Goal: Task Accomplishment & Management: Manage account settings

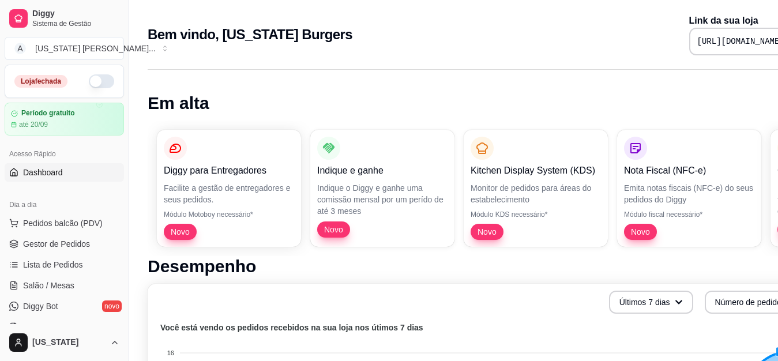
click at [89, 80] on button "button" at bounding box center [101, 81] width 25 height 14
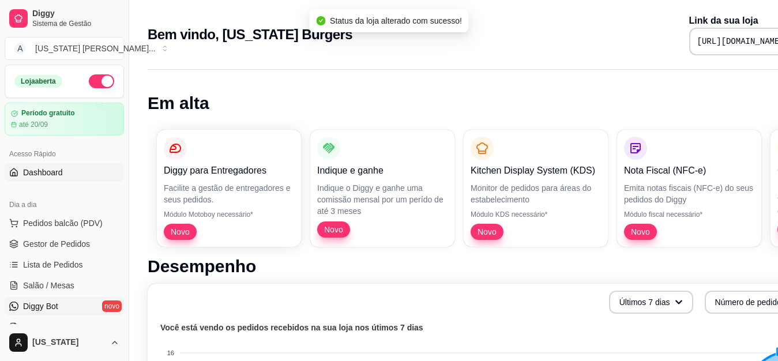
click at [55, 303] on span "Diggy Bot" at bounding box center [40, 306] width 35 height 12
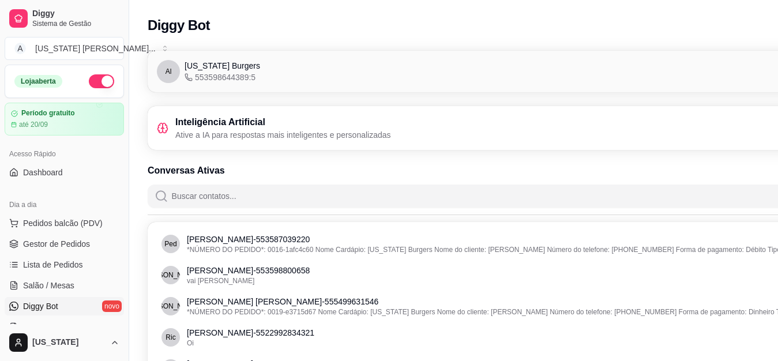
click at [462, 77] on div "Al [US_STATE] Burgers 553598644389:5 Conectado" at bounding box center [518, 71] width 722 height 23
drag, startPoint x: 393, startPoint y: 151, endPoint x: 400, endPoint y: 127, distance: 25.4
click at [400, 127] on div "Inteligência Artificial Ative a IA para respostas mais inteligentes e personali…" at bounding box center [518, 127] width 722 height 25
click at [183, 131] on p "Ative a IA para respostas mais inteligentes e personalizadas" at bounding box center [283, 135] width 216 height 12
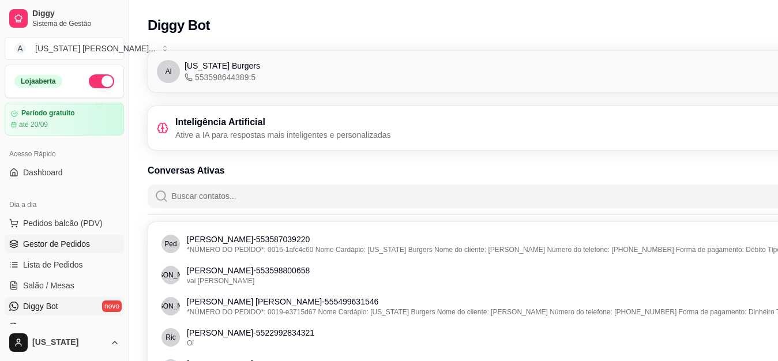
click at [71, 242] on span "Gestor de Pedidos" at bounding box center [56, 244] width 67 height 12
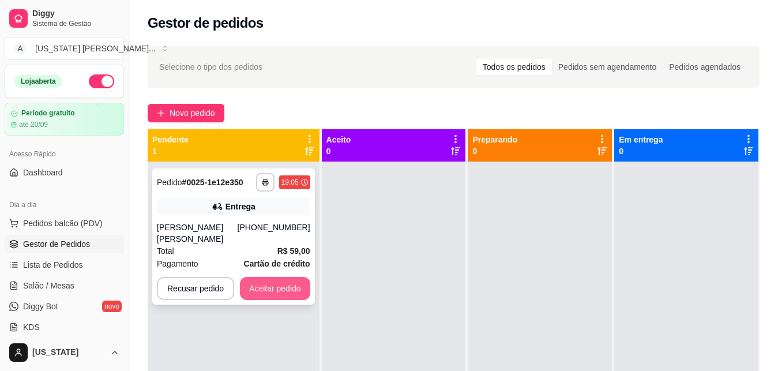
click at [257, 277] on button "Aceitar pedido" at bounding box center [275, 288] width 70 height 23
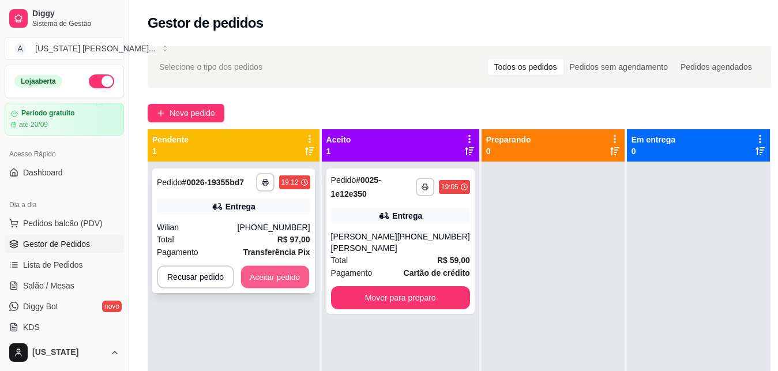
click at [260, 274] on button "Aceitar pedido" at bounding box center [275, 277] width 68 height 22
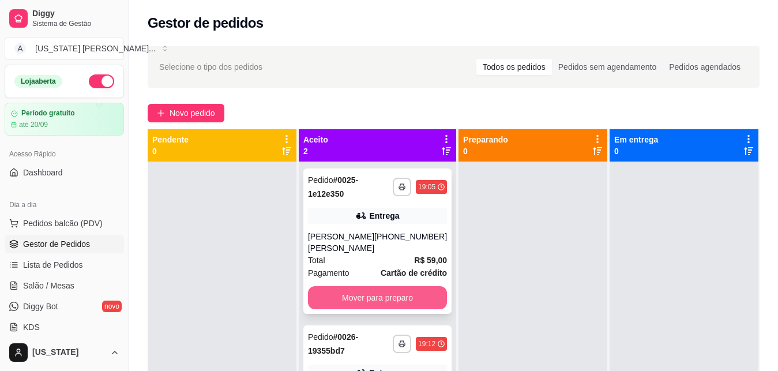
click at [388, 286] on button "Mover para preparo" at bounding box center [377, 297] width 139 height 23
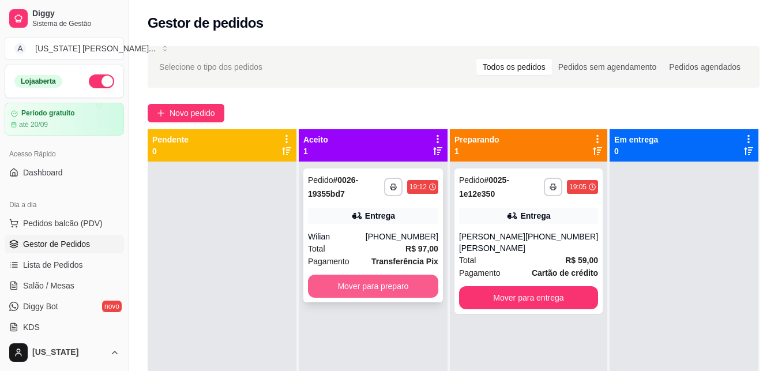
click at [379, 293] on button "Mover para preparo" at bounding box center [373, 285] width 130 height 23
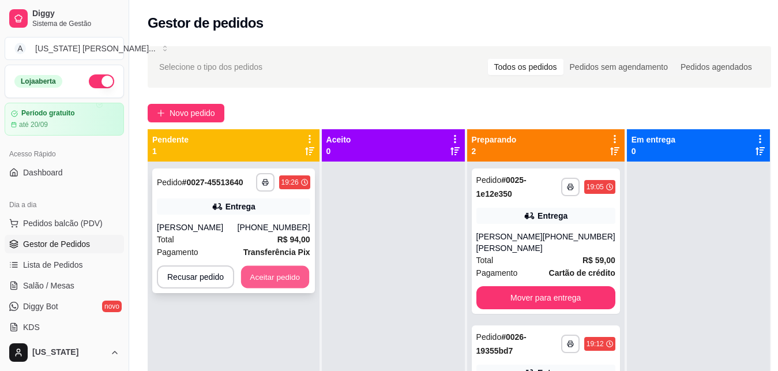
click at [289, 280] on button "Aceitar pedido" at bounding box center [275, 277] width 68 height 22
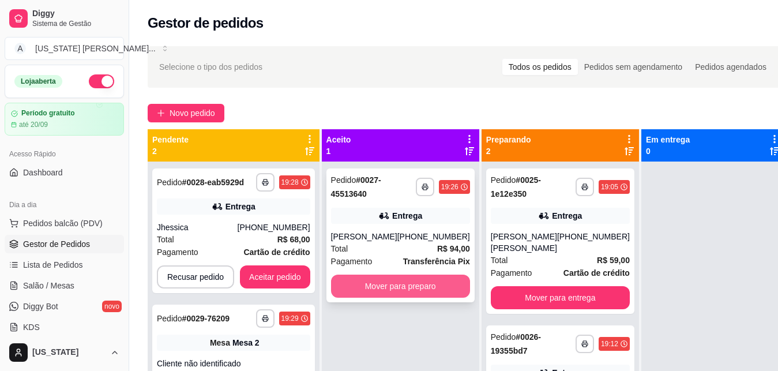
click at [385, 285] on button "Mover para preparo" at bounding box center [400, 285] width 139 height 23
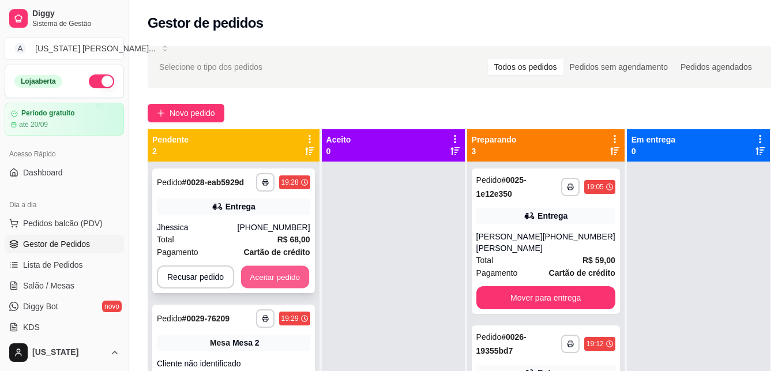
click at [282, 275] on button "Aceitar pedido" at bounding box center [275, 277] width 68 height 22
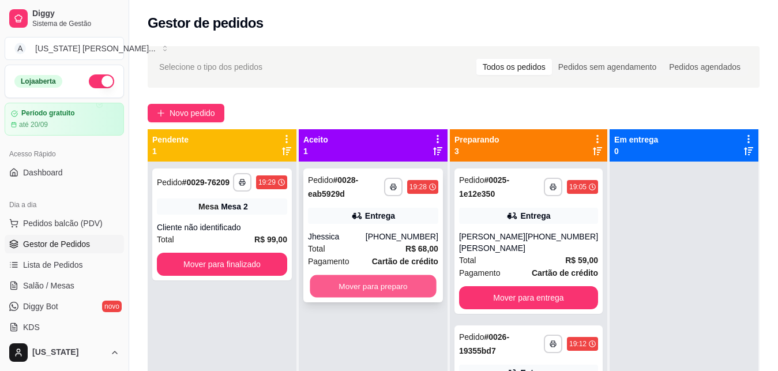
click at [387, 289] on button "Mover para preparo" at bounding box center [373, 286] width 126 height 22
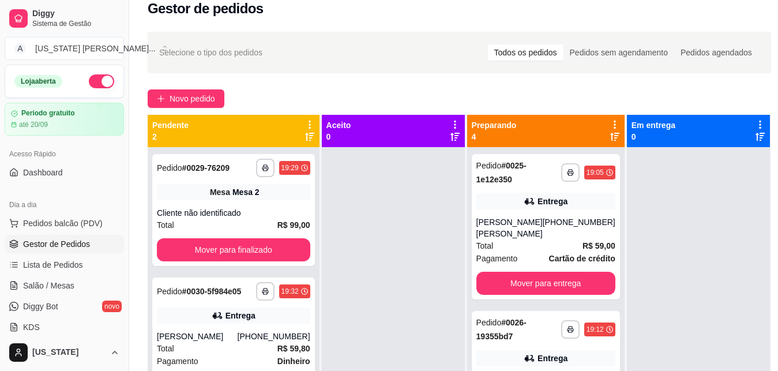
scroll to position [176, 0]
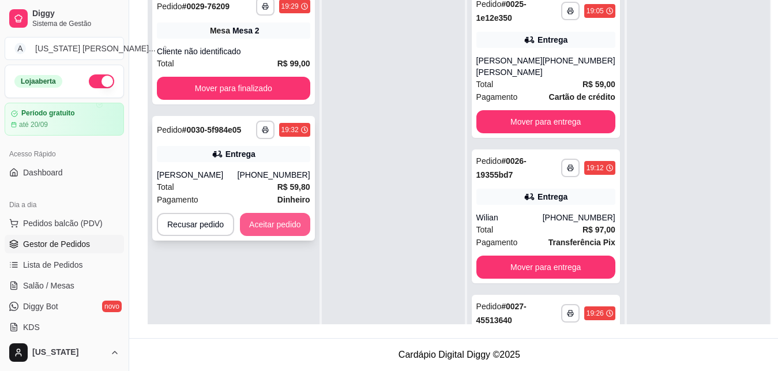
click at [269, 235] on button "Aceitar pedido" at bounding box center [275, 224] width 70 height 23
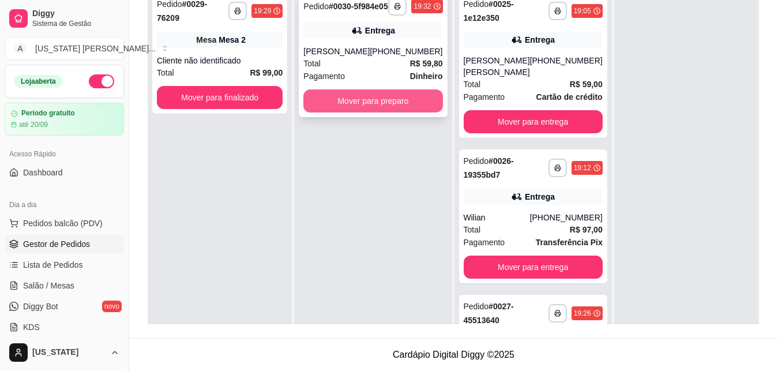
click at [409, 112] on button "Mover para preparo" at bounding box center [372, 100] width 139 height 23
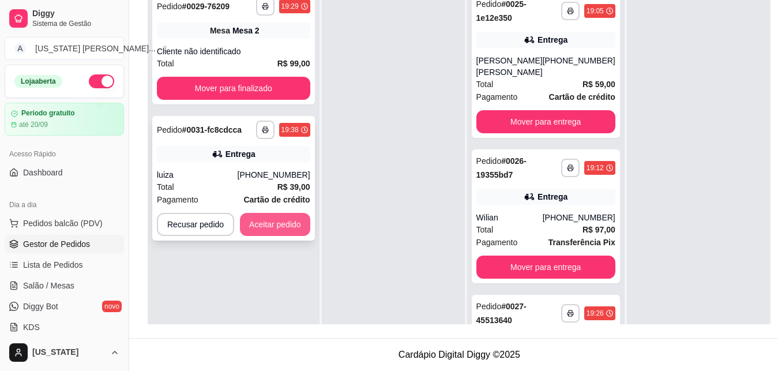
click at [266, 219] on button "Aceitar pedido" at bounding box center [275, 224] width 70 height 23
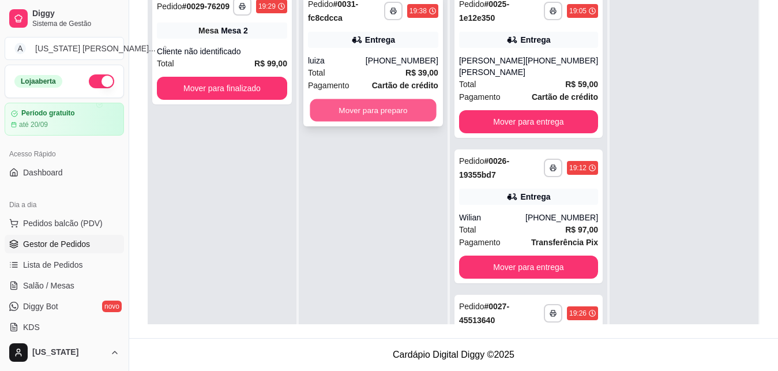
click at [398, 107] on button "Mover para preparo" at bounding box center [373, 110] width 126 height 22
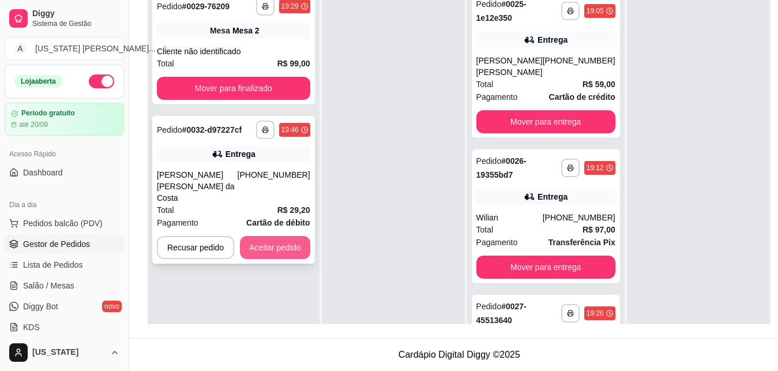
click at [264, 241] on button "Aceitar pedido" at bounding box center [275, 247] width 70 height 23
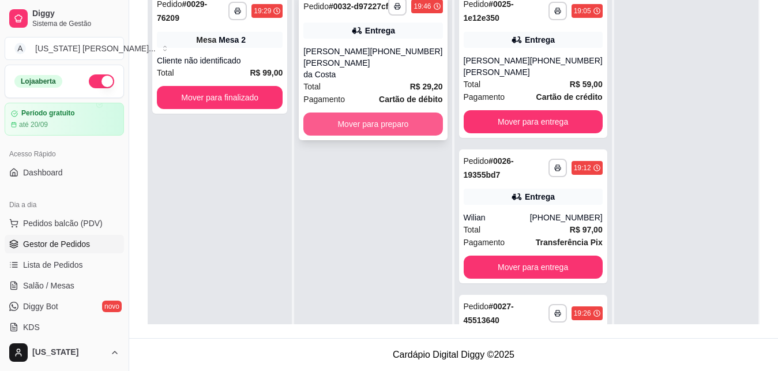
click at [364, 131] on button "Mover para preparo" at bounding box center [372, 123] width 139 height 23
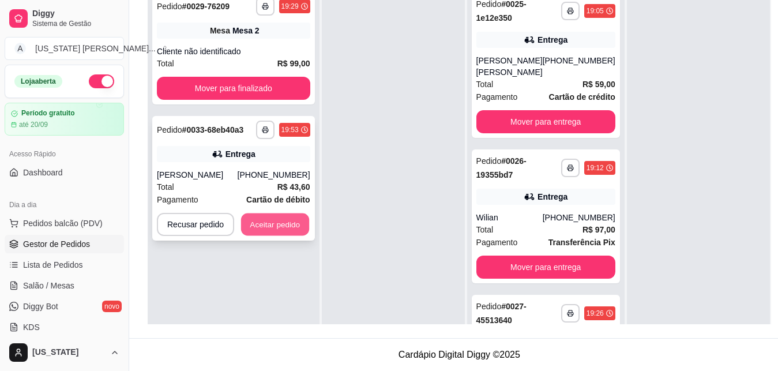
click at [265, 230] on button "Aceitar pedido" at bounding box center [275, 224] width 68 height 22
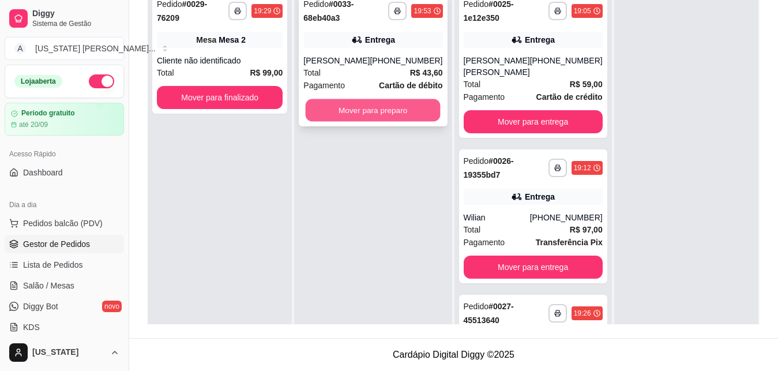
click at [350, 108] on button "Mover para preparo" at bounding box center [373, 110] width 135 height 22
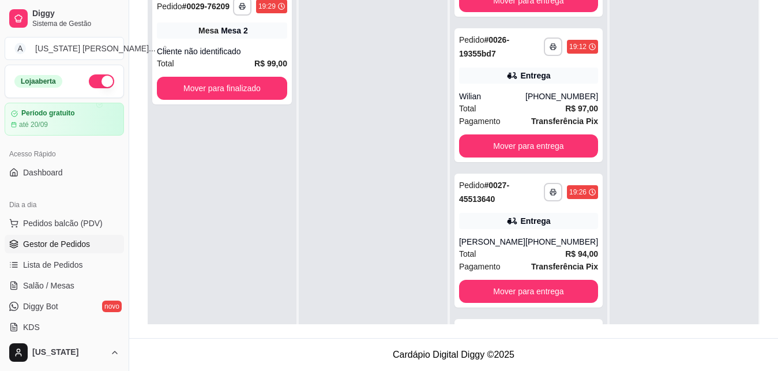
scroll to position [0, 0]
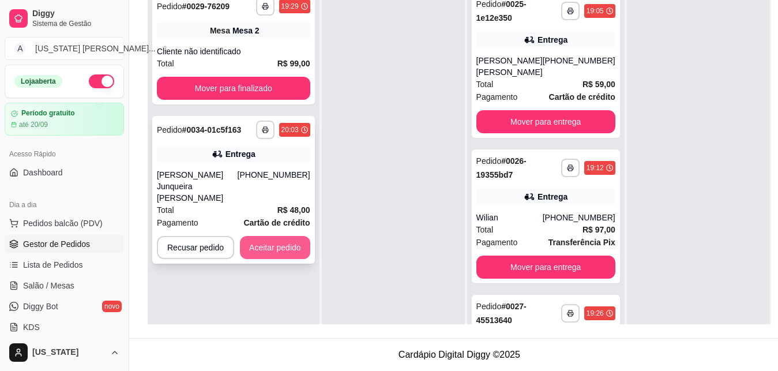
click at [267, 236] on button "Aceitar pedido" at bounding box center [275, 247] width 70 height 23
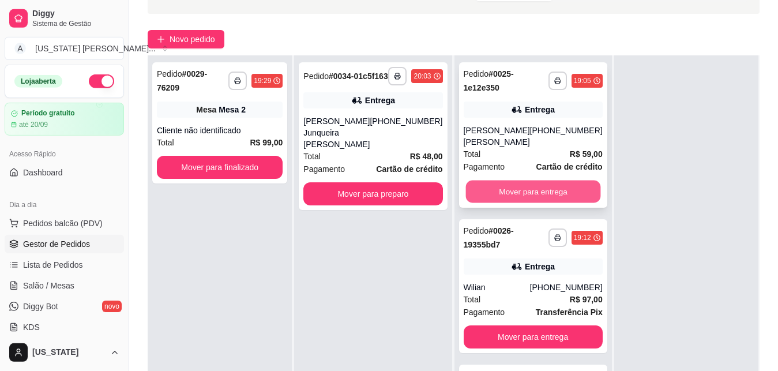
click at [498, 180] on button "Mover para entrega" at bounding box center [532, 191] width 135 height 22
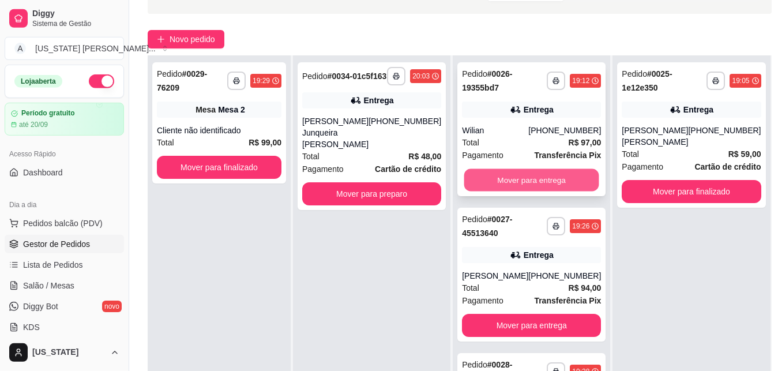
click at [496, 180] on button "Mover para entrega" at bounding box center [531, 180] width 135 height 22
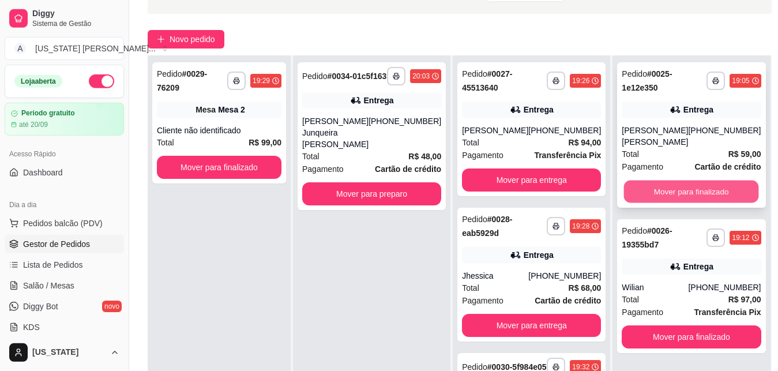
click at [669, 180] on button "Mover para finalizado" at bounding box center [691, 191] width 135 height 22
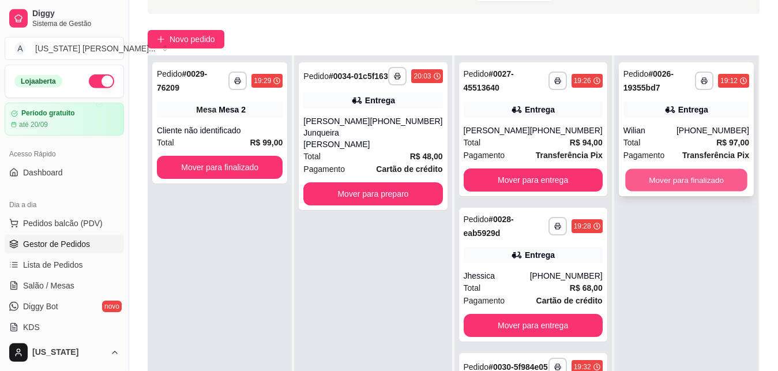
click at [664, 186] on button "Mover para finalizado" at bounding box center [686, 180] width 122 height 22
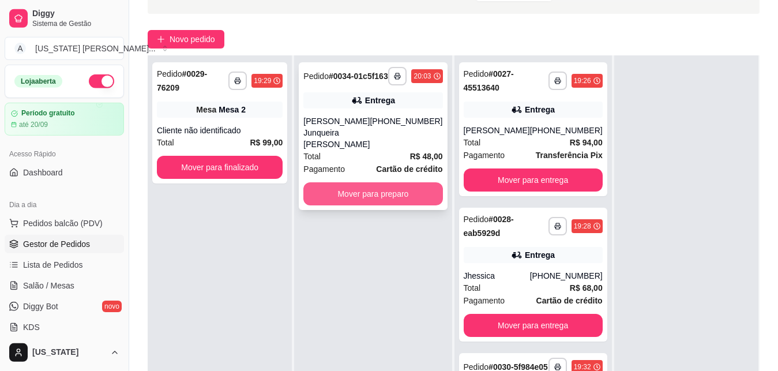
click at [377, 193] on button "Mover para preparo" at bounding box center [372, 193] width 139 height 23
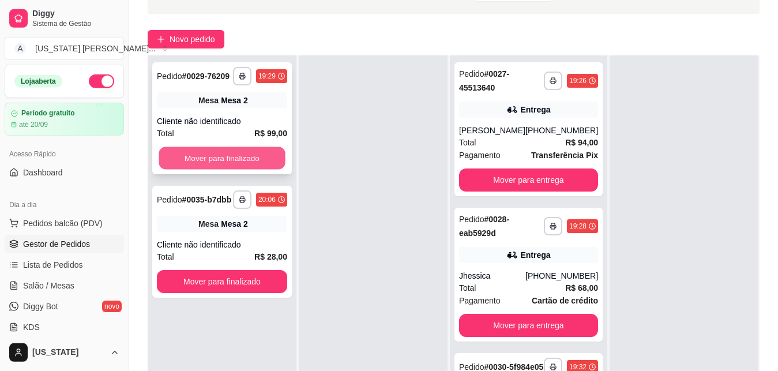
click at [209, 161] on button "Mover para finalizado" at bounding box center [222, 158] width 126 height 22
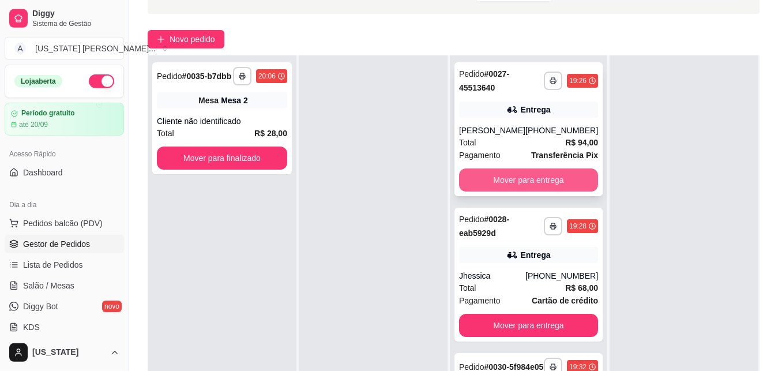
click at [545, 189] on button "Mover para entrega" at bounding box center [528, 179] width 139 height 23
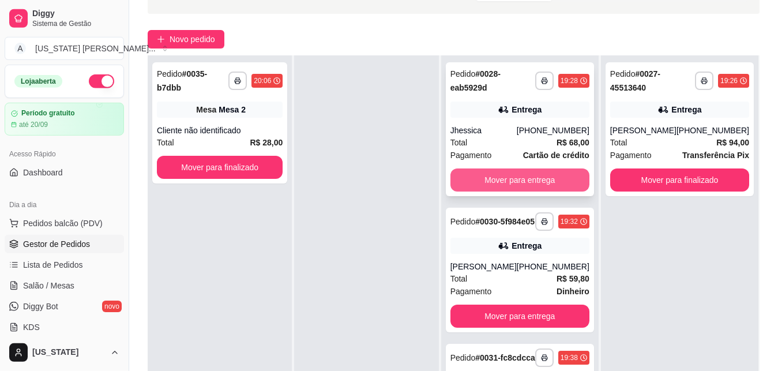
click at [535, 180] on button "Mover para entrega" at bounding box center [519, 179] width 139 height 23
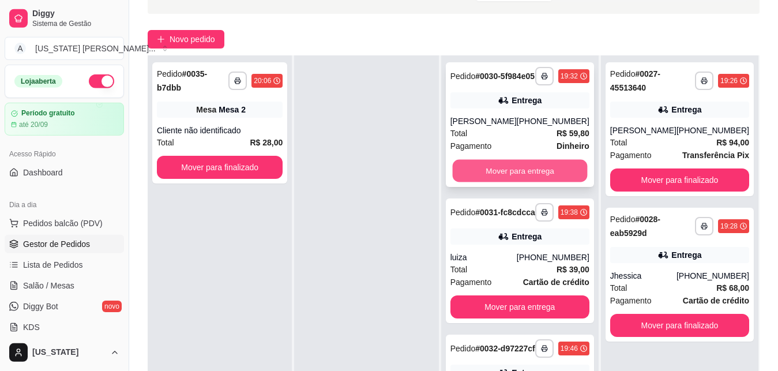
click at [529, 182] on button "Mover para entrega" at bounding box center [519, 171] width 135 height 22
click at [523, 182] on div "Mover para entrega" at bounding box center [519, 170] width 139 height 23
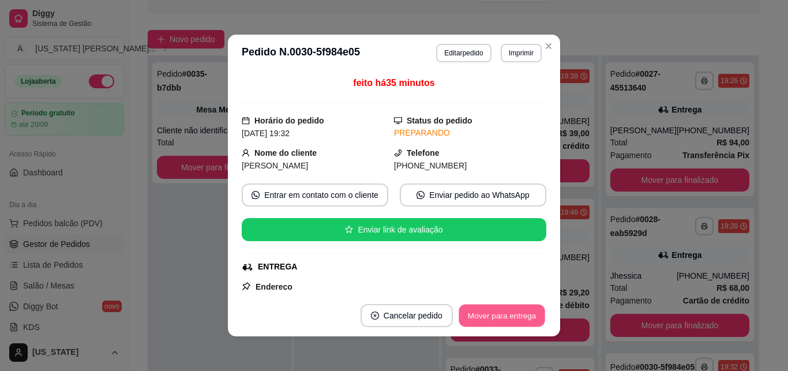
click at [492, 321] on button "Mover para entrega" at bounding box center [501, 315] width 86 height 22
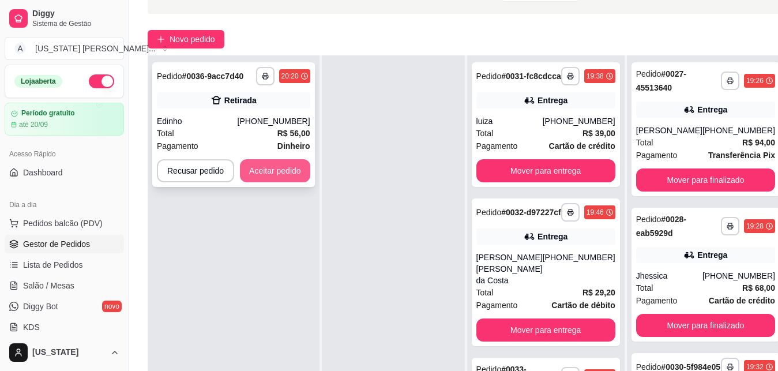
click at [279, 170] on button "Aceitar pedido" at bounding box center [275, 170] width 70 height 23
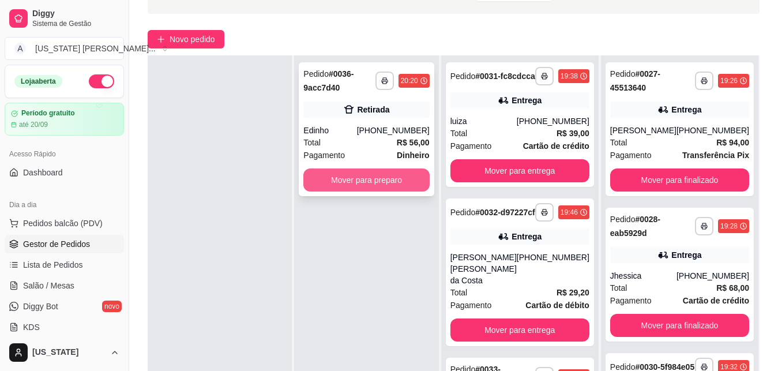
click at [404, 181] on button "Mover para preparo" at bounding box center [366, 179] width 126 height 23
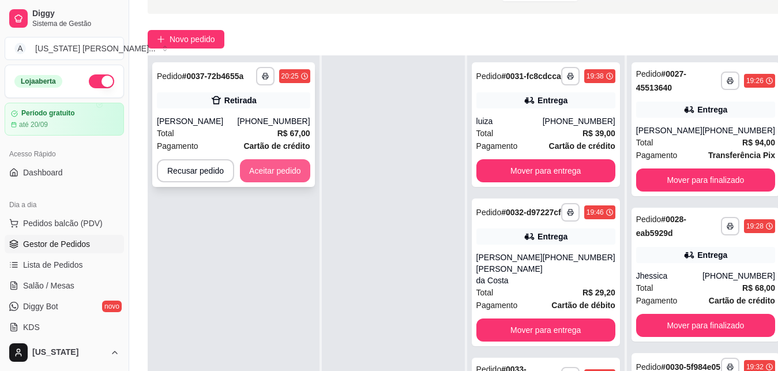
click at [260, 165] on button "Aceitar pedido" at bounding box center [275, 170] width 70 height 23
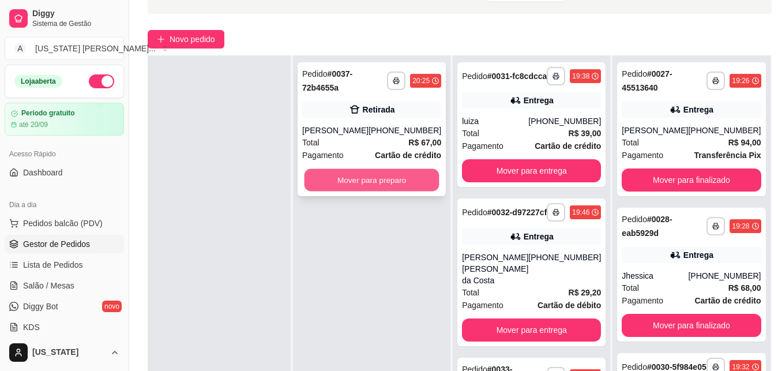
click at [360, 172] on button "Mover para preparo" at bounding box center [371, 180] width 135 height 22
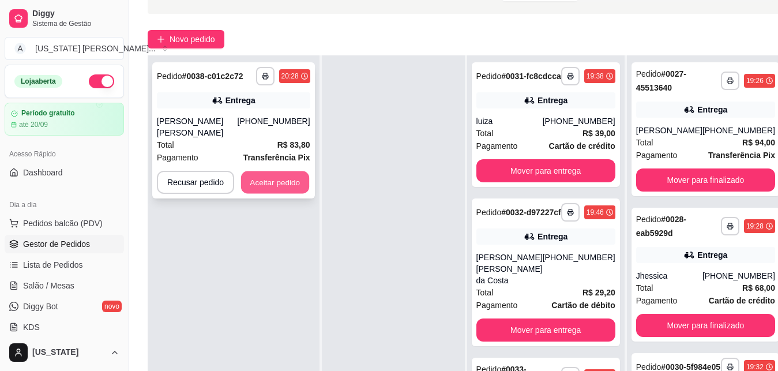
click at [265, 187] on button "Aceitar pedido" at bounding box center [275, 182] width 68 height 22
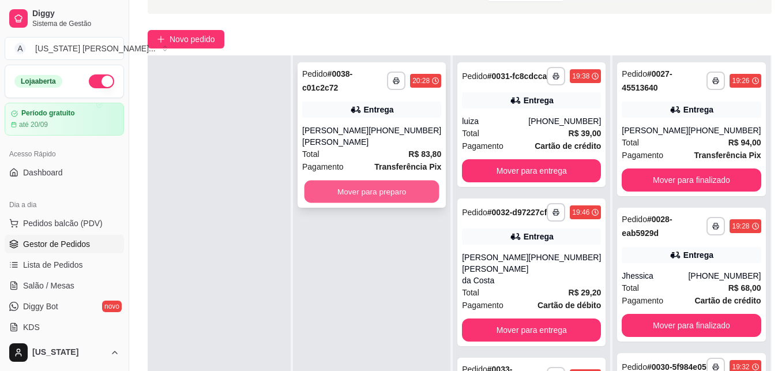
click at [398, 200] on button "Mover para preparo" at bounding box center [371, 191] width 135 height 22
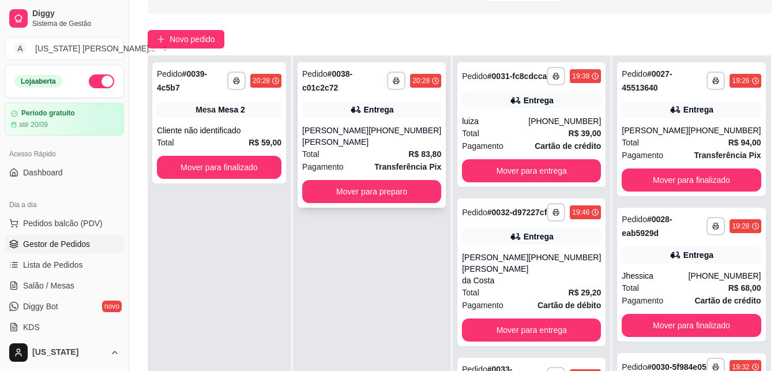
click at [398, 200] on button "Mover para preparo" at bounding box center [371, 191] width 139 height 23
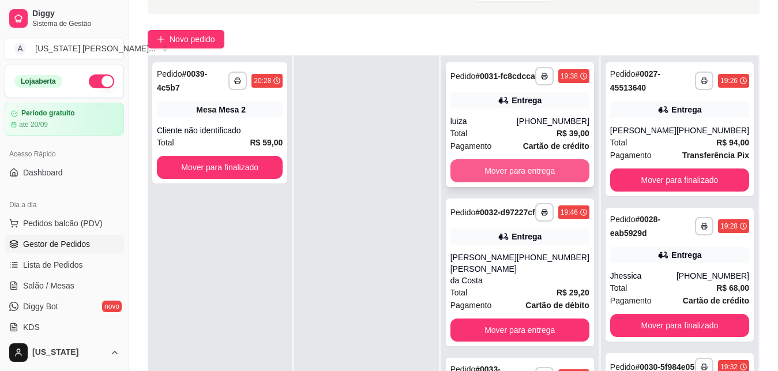
click at [535, 178] on button "Mover para entrega" at bounding box center [519, 170] width 139 height 23
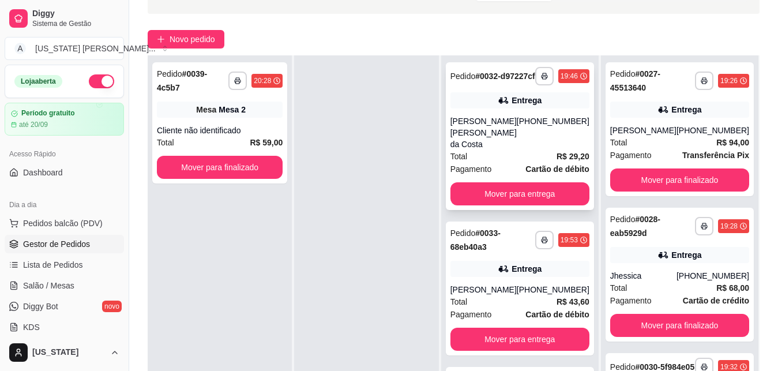
click at [511, 205] on button "Mover para entrega" at bounding box center [519, 193] width 139 height 23
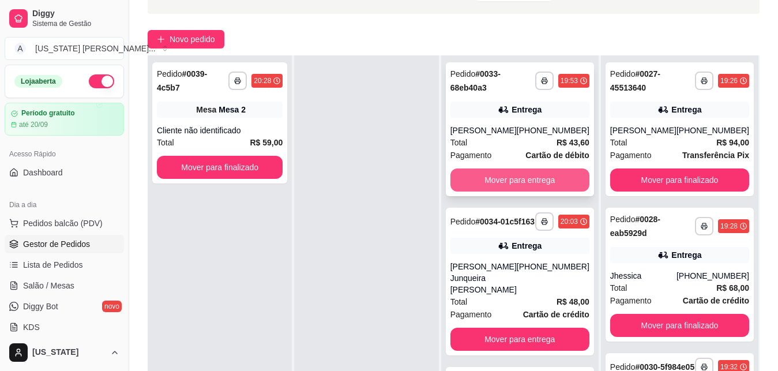
click at [513, 184] on button "Mover para entrega" at bounding box center [519, 179] width 139 height 23
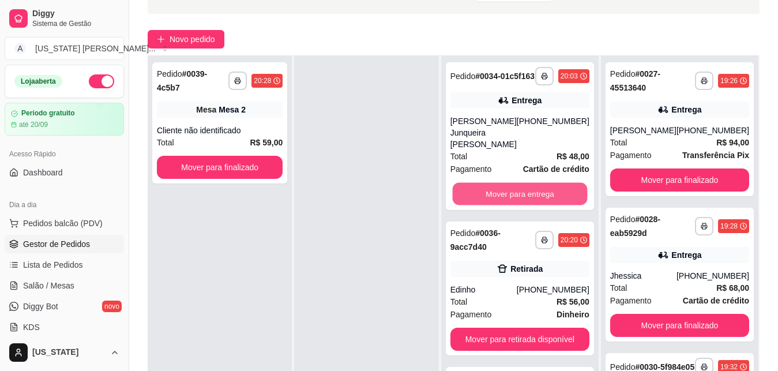
click at [513, 184] on button "Mover para entrega" at bounding box center [519, 194] width 135 height 22
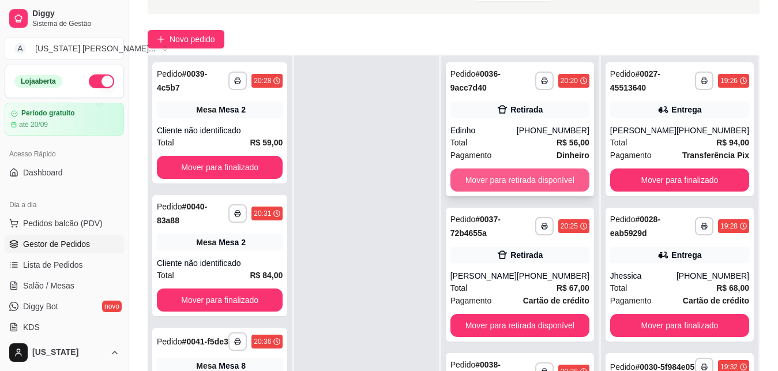
click at [549, 186] on button "Mover para retirada disponível" at bounding box center [519, 179] width 139 height 23
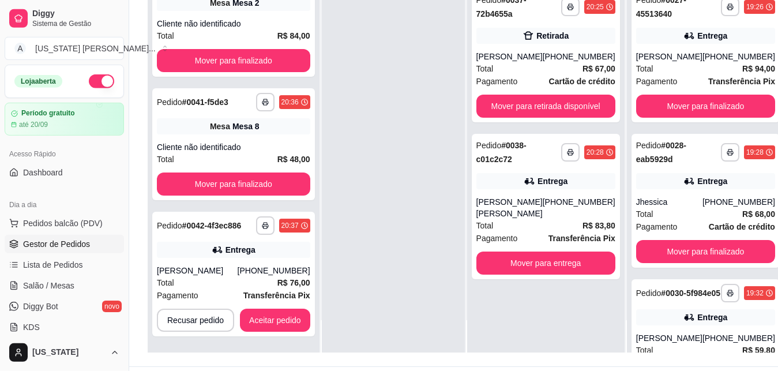
scroll to position [147, 0]
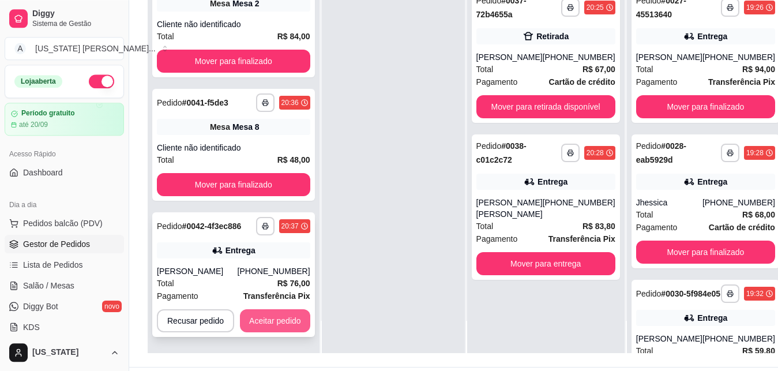
click at [252, 324] on button "Aceitar pedido" at bounding box center [275, 320] width 70 height 23
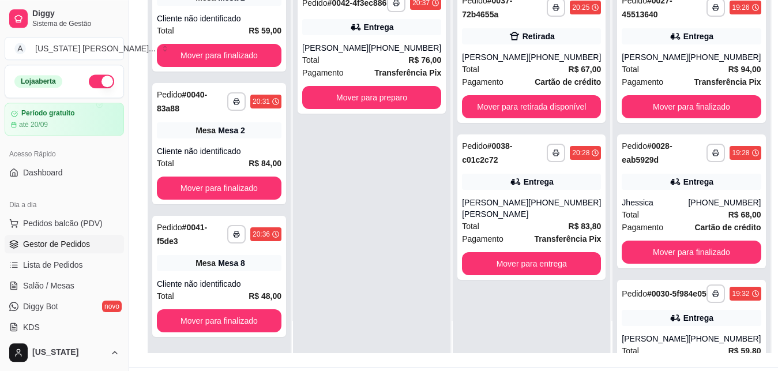
scroll to position [39, 0]
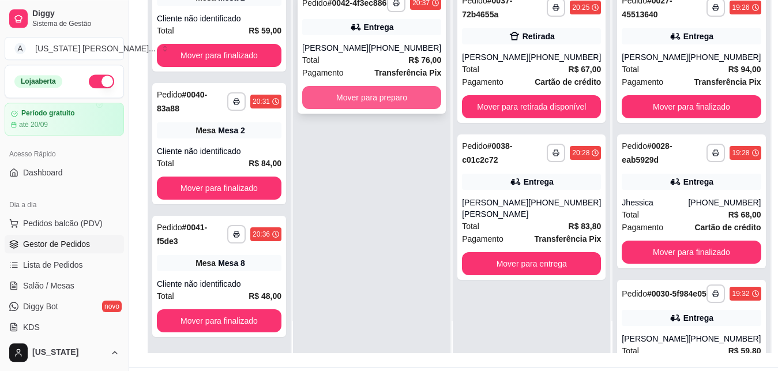
click at [409, 109] on button "Mover para preparo" at bounding box center [371, 97] width 139 height 23
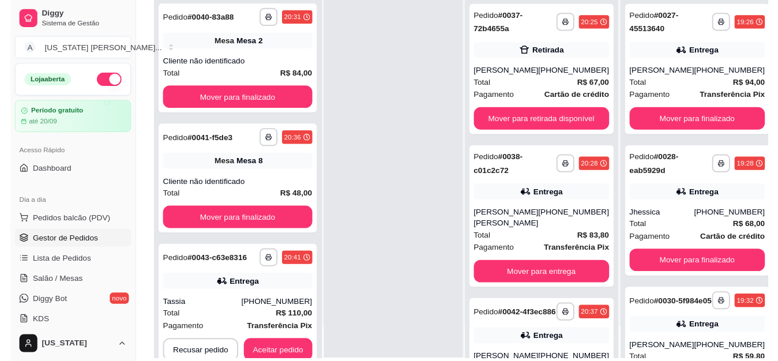
scroll to position [156, 0]
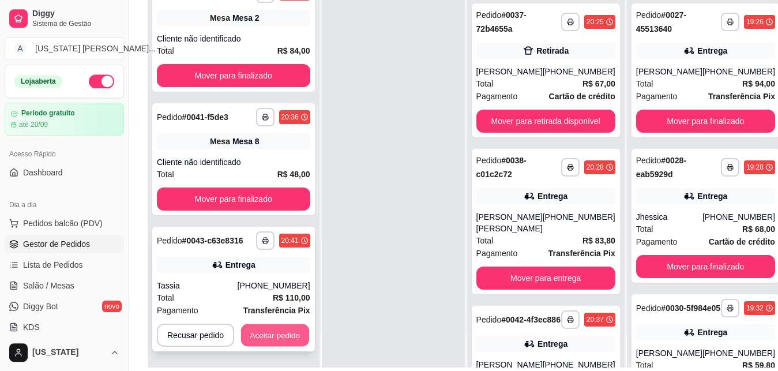
click at [274, 341] on button "Aceitar pedido" at bounding box center [275, 335] width 68 height 22
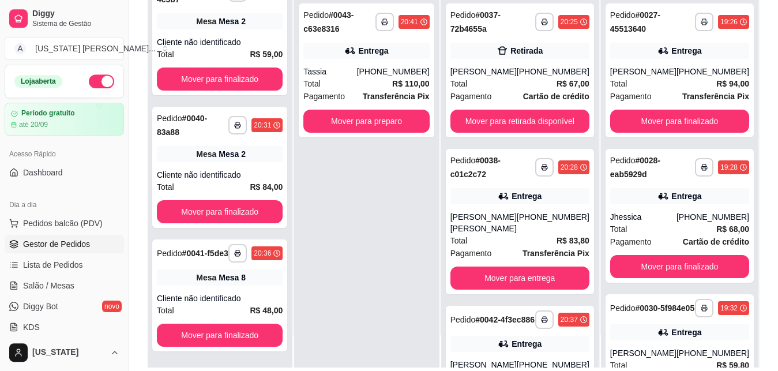
scroll to position [39, 0]
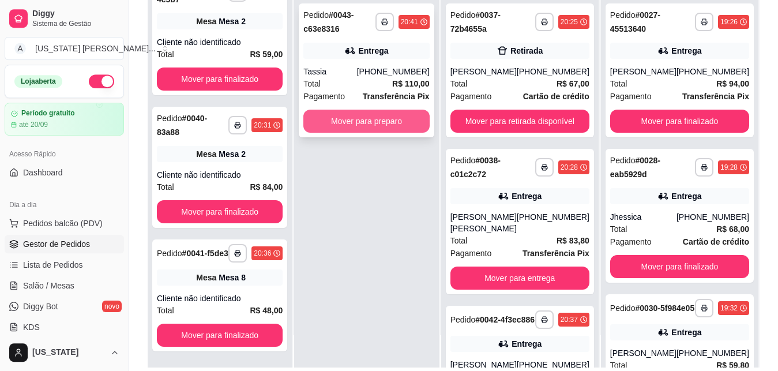
click at [352, 126] on button "Mover para preparo" at bounding box center [366, 121] width 126 height 23
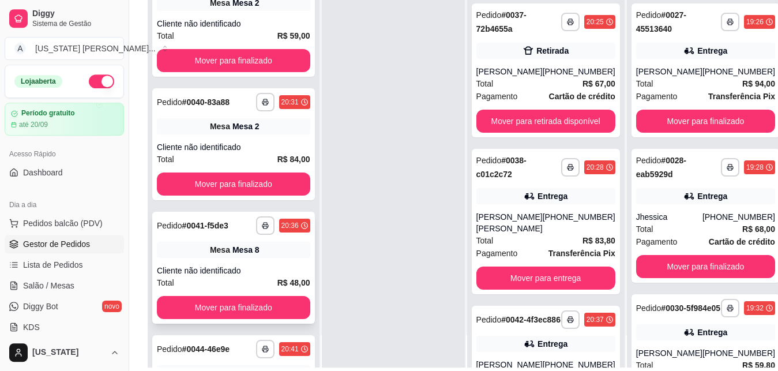
scroll to position [32, 0]
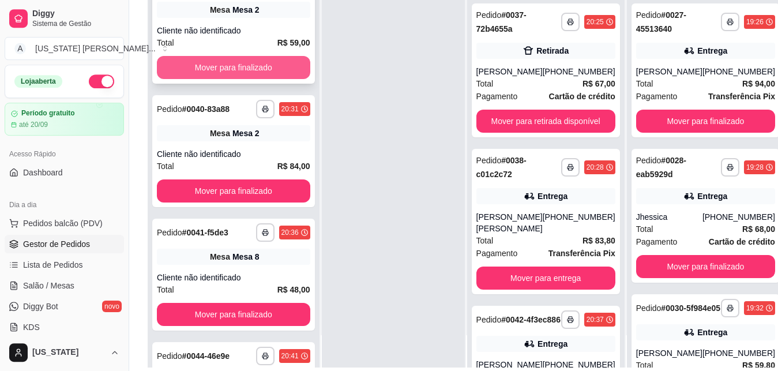
click at [224, 72] on button "Mover para finalizado" at bounding box center [233, 67] width 153 height 23
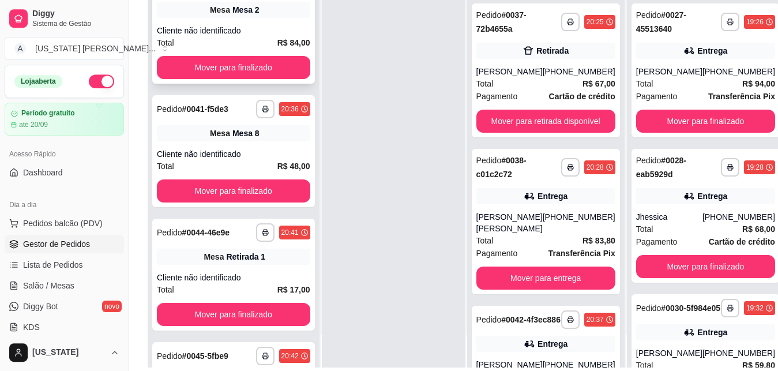
scroll to position [0, 0]
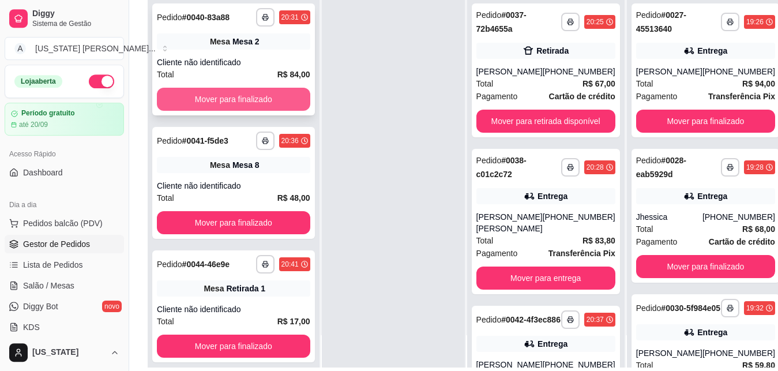
click at [209, 103] on button "Mover para finalizado" at bounding box center [233, 99] width 153 height 23
click at [209, 103] on button "Mover para finalizado" at bounding box center [233, 99] width 149 height 22
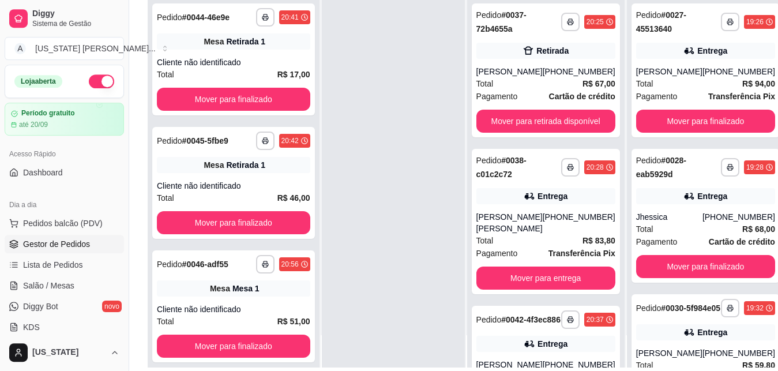
click at [209, 103] on button "Mover para finalizado" at bounding box center [233, 99] width 153 height 23
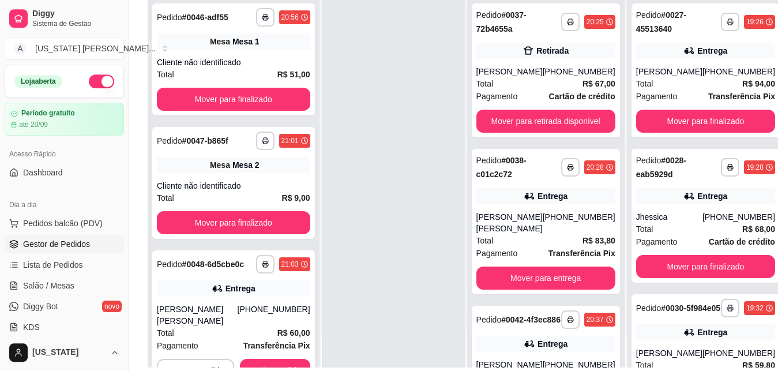
click at [209, 103] on button "Mover para finalizado" at bounding box center [233, 99] width 153 height 23
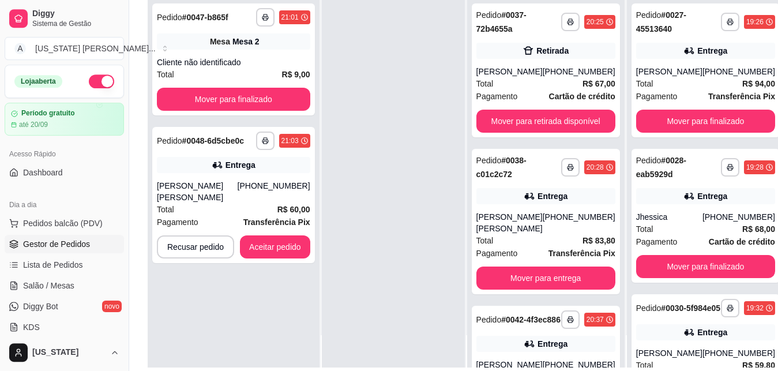
click at [209, 103] on button "Mover para finalizado" at bounding box center [233, 99] width 153 height 23
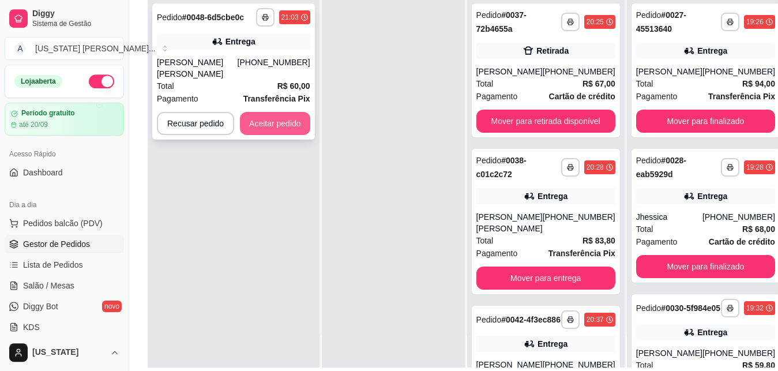
click at [273, 127] on button "Aceitar pedido" at bounding box center [275, 123] width 70 height 23
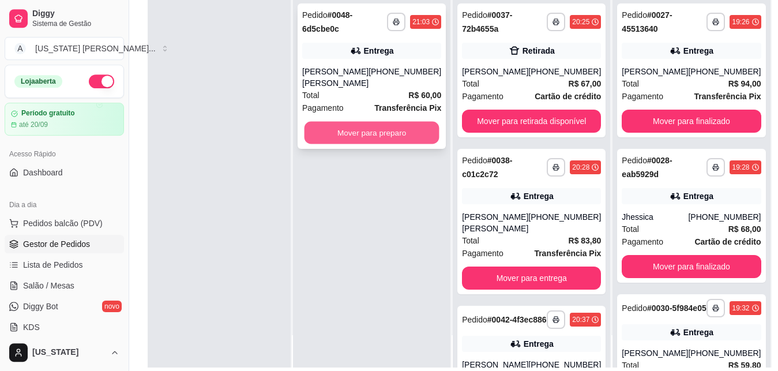
click at [400, 129] on button "Mover para preparo" at bounding box center [371, 133] width 135 height 22
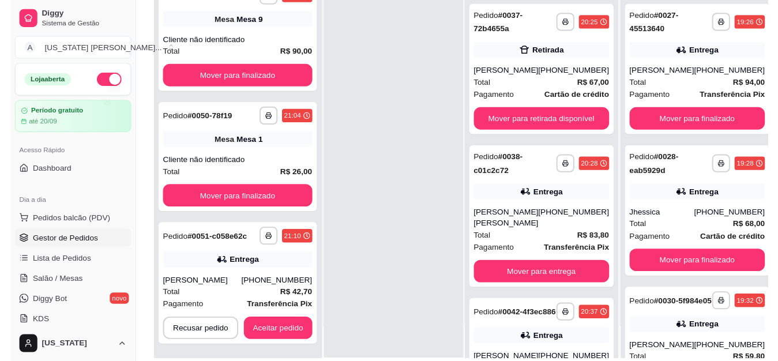
scroll to position [33, 0]
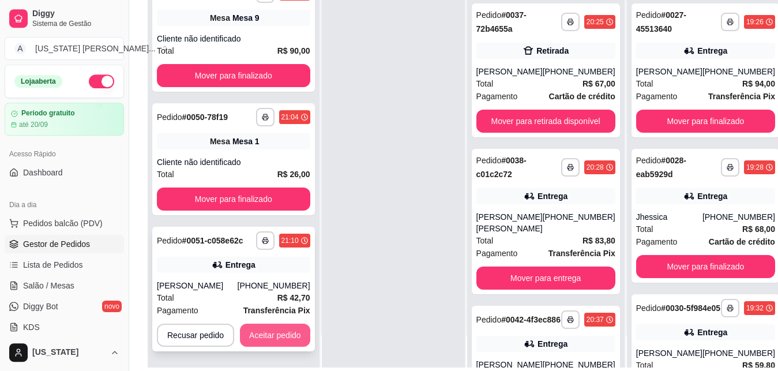
click at [253, 337] on button "Aceitar pedido" at bounding box center [275, 334] width 70 height 23
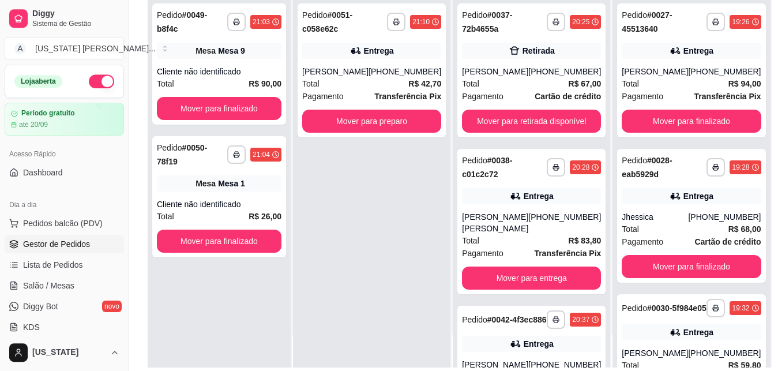
scroll to position [0, 0]
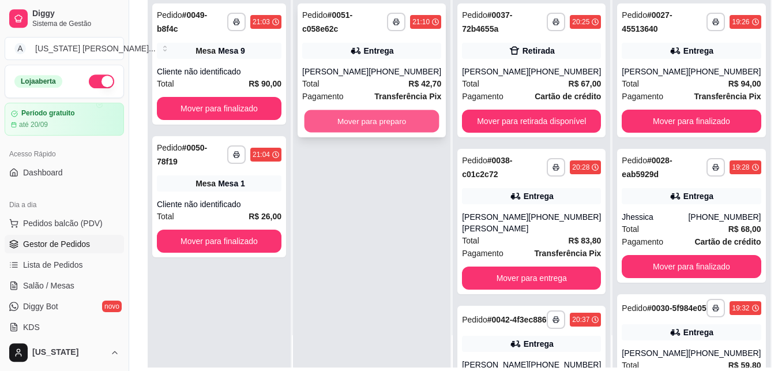
click at [357, 120] on button "Mover para preparo" at bounding box center [371, 121] width 135 height 22
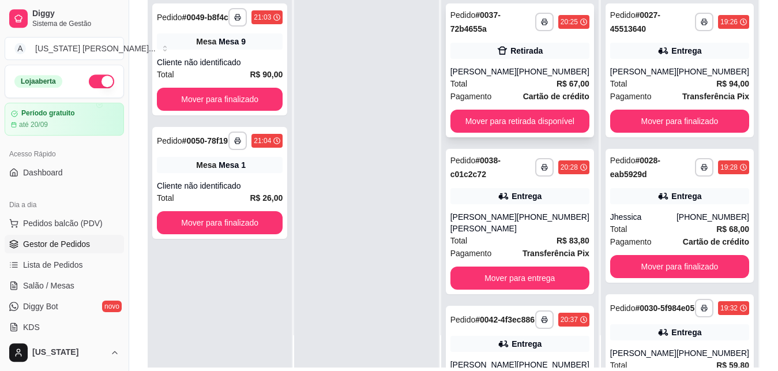
click at [503, 71] on div "[PERSON_NAME]" at bounding box center [483, 72] width 66 height 12
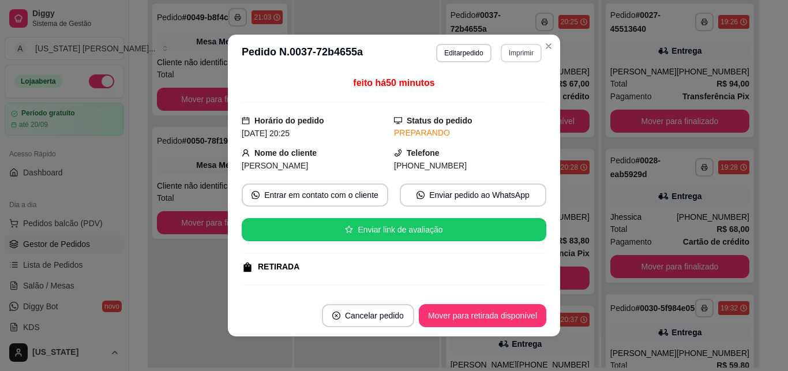
click at [503, 53] on button "Imprimir" at bounding box center [520, 53] width 41 height 18
click at [497, 97] on button "IMPRESSORA" at bounding box center [497, 93] width 81 height 18
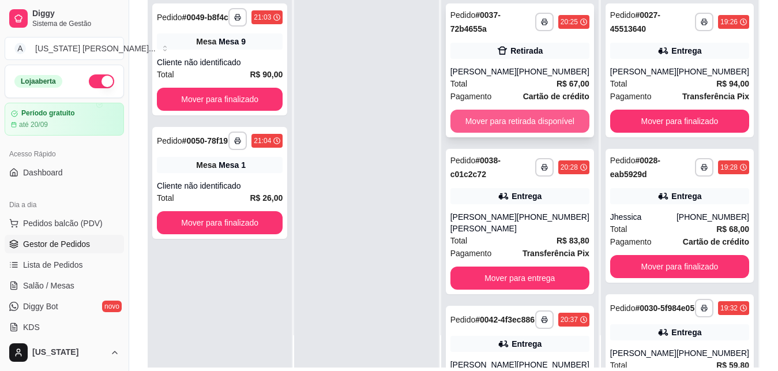
click at [513, 131] on button "Mover para retirada disponível" at bounding box center [519, 121] width 139 height 23
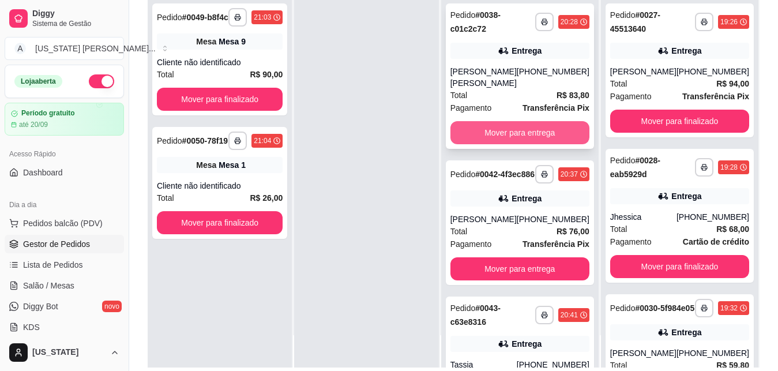
click at [528, 140] on button "Mover para entrega" at bounding box center [519, 132] width 139 height 23
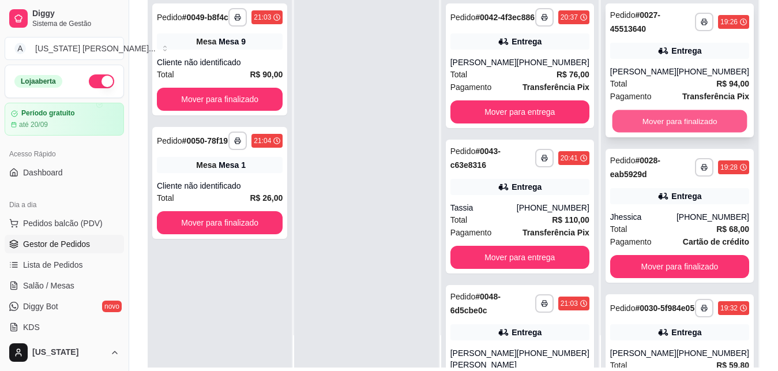
click at [664, 119] on button "Mover para finalizado" at bounding box center [679, 121] width 135 height 22
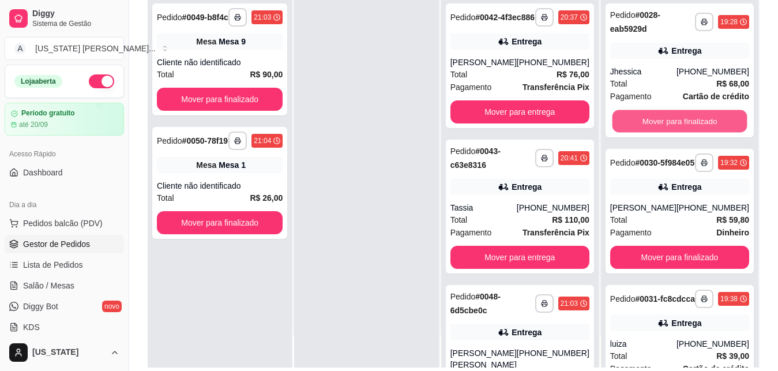
click at [664, 119] on button "Mover para finalizado" at bounding box center [679, 121] width 135 height 22
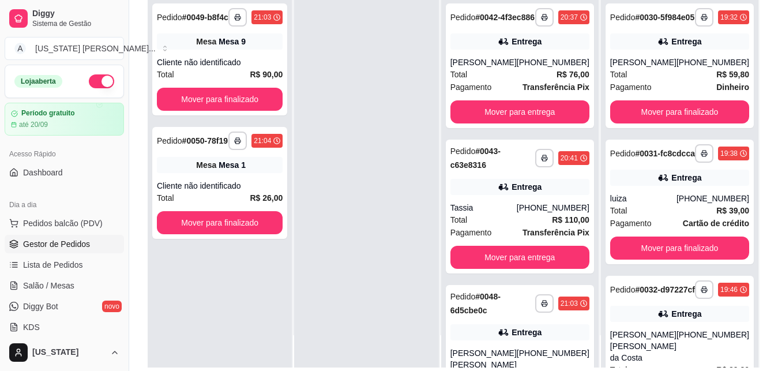
click at [664, 119] on div "**********" at bounding box center [679, 65] width 148 height 125
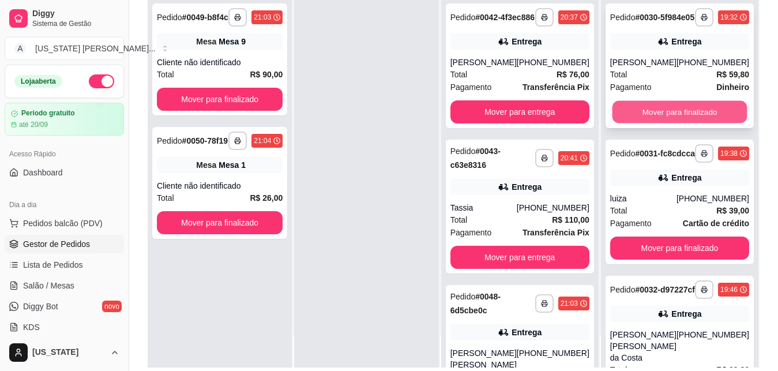
click at [640, 123] on button "Mover para finalizado" at bounding box center [679, 112] width 135 height 22
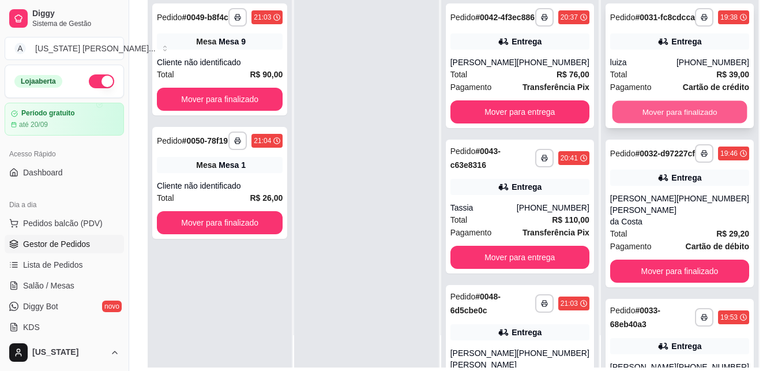
click at [639, 123] on button "Mover para finalizado" at bounding box center [679, 112] width 135 height 22
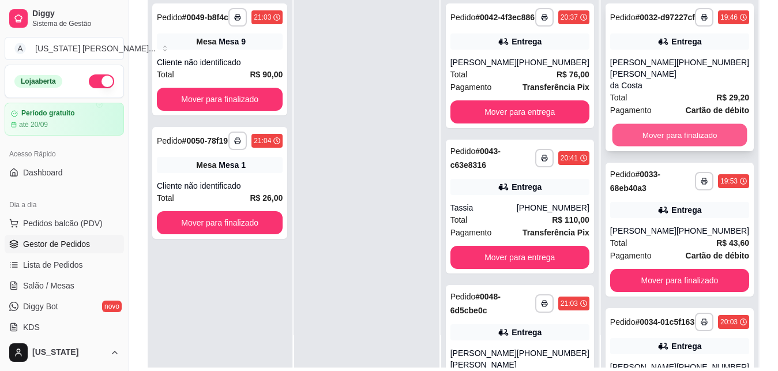
click at [653, 144] on button "Mover para finalizado" at bounding box center [679, 135] width 135 height 22
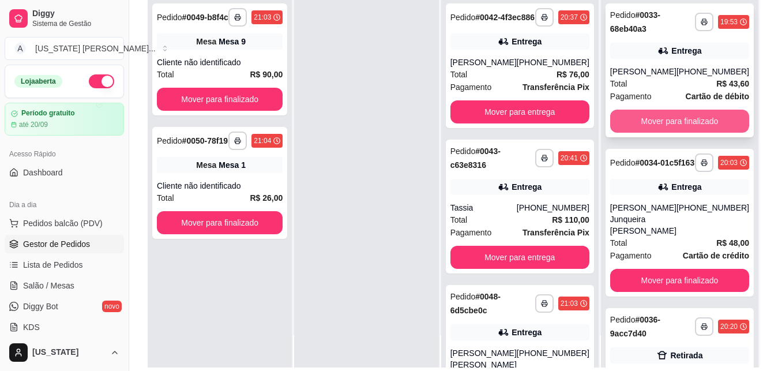
click at [653, 125] on button "Mover para finalizado" at bounding box center [679, 121] width 139 height 23
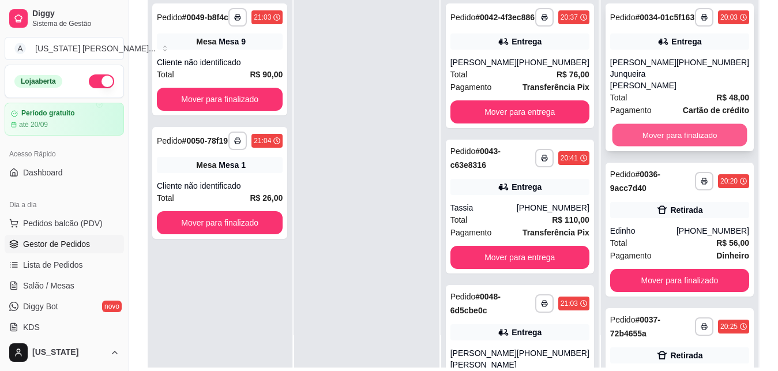
click at [654, 133] on button "Mover para finalizado" at bounding box center [679, 135] width 135 height 22
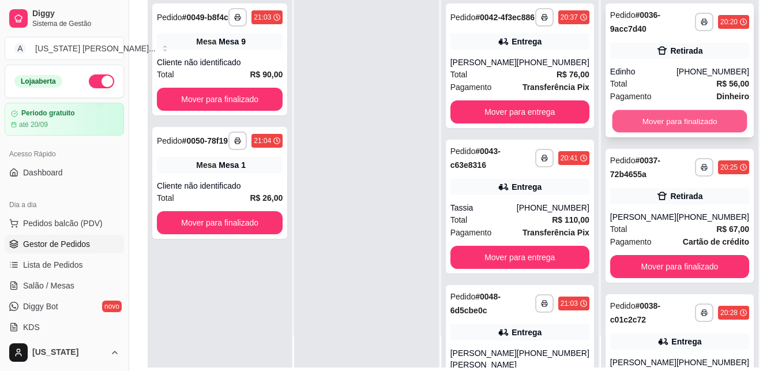
click at [653, 124] on button "Mover para finalizado" at bounding box center [679, 121] width 135 height 22
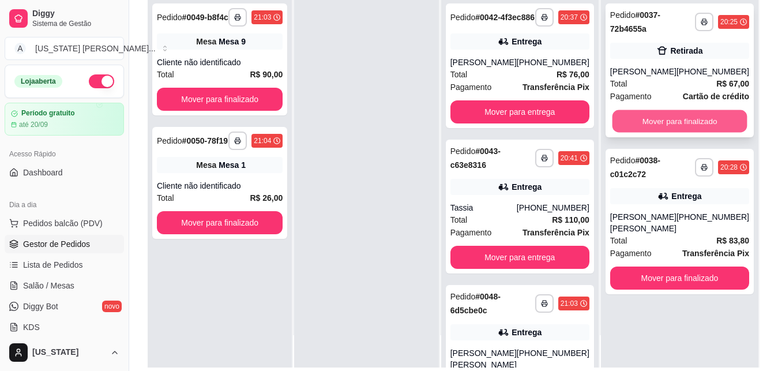
click at [654, 122] on button "Mover para finalizado" at bounding box center [679, 121] width 135 height 22
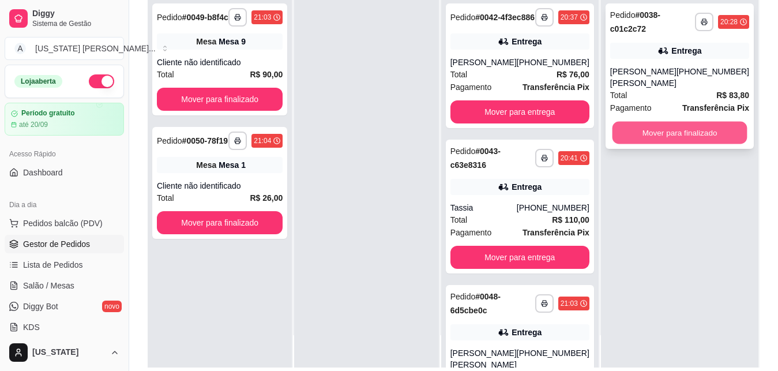
click at [654, 130] on button "Mover para finalizado" at bounding box center [679, 133] width 135 height 22
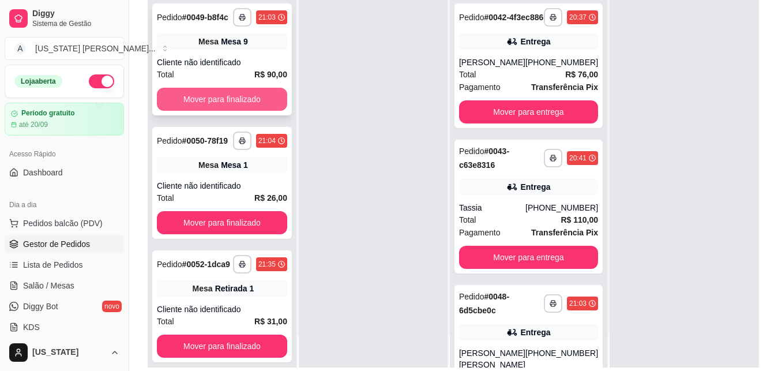
click at [228, 111] on button "Mover para finalizado" at bounding box center [222, 99] width 130 height 23
click at [228, 111] on button "Mover para finalizado" at bounding box center [222, 99] width 126 height 22
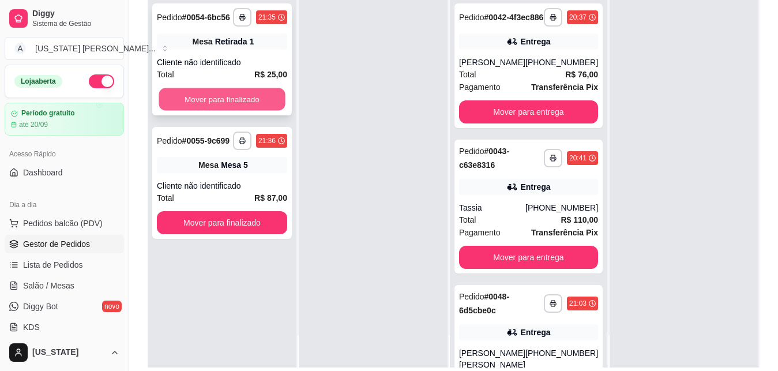
click at [225, 104] on button "Mover para finalizado" at bounding box center [222, 99] width 126 height 22
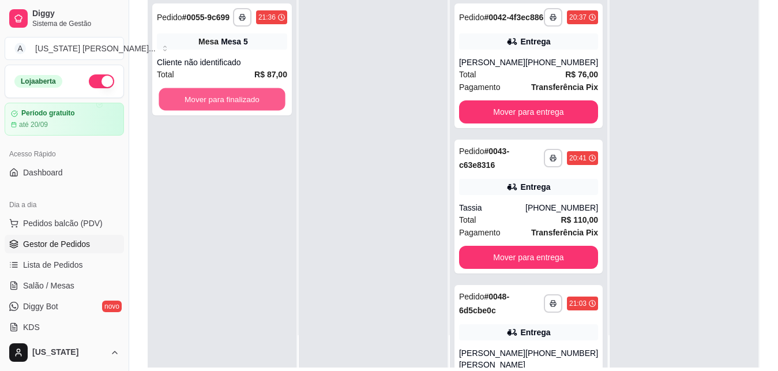
click at [225, 104] on button "Mover para finalizado" at bounding box center [222, 99] width 126 height 22
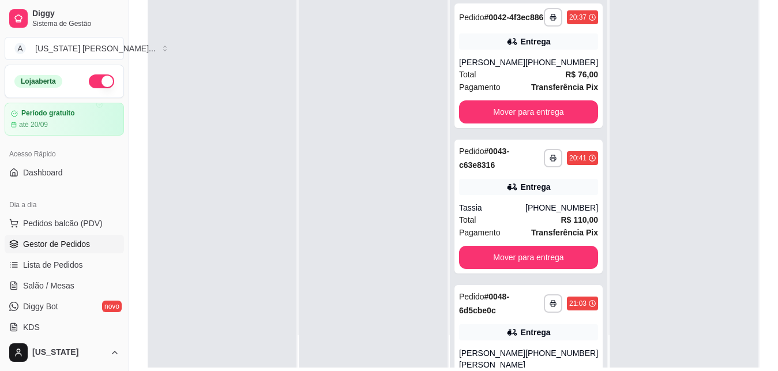
drag, startPoint x: 600, startPoint y: 62, endPoint x: 422, endPoint y: 130, distance: 191.3
click at [609, 130] on div at bounding box center [683, 182] width 149 height 371
click at [674, 135] on div at bounding box center [683, 182] width 149 height 371
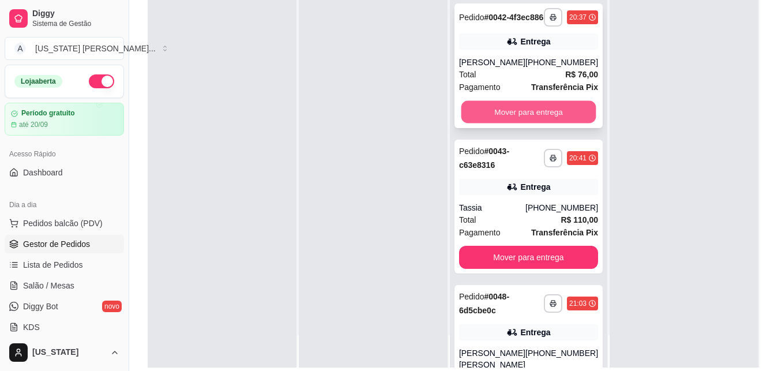
click at [567, 118] on button "Mover para entrega" at bounding box center [528, 112] width 135 height 22
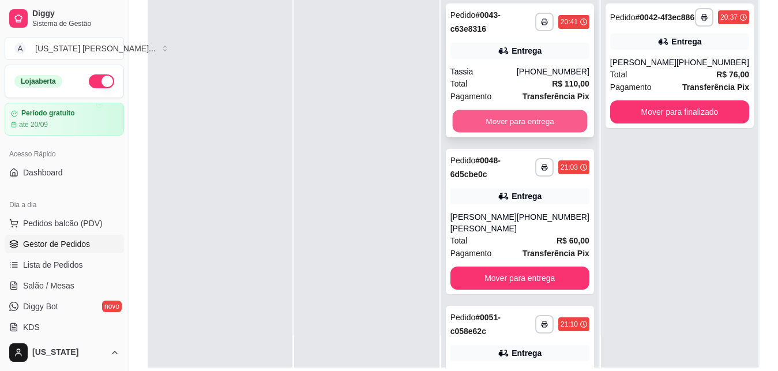
click at [558, 119] on button "Mover para entrega" at bounding box center [519, 121] width 135 height 22
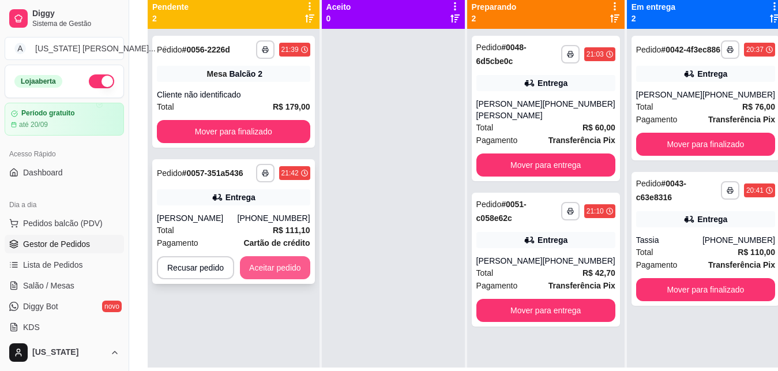
click at [282, 272] on button "Aceitar pedido" at bounding box center [275, 267] width 70 height 23
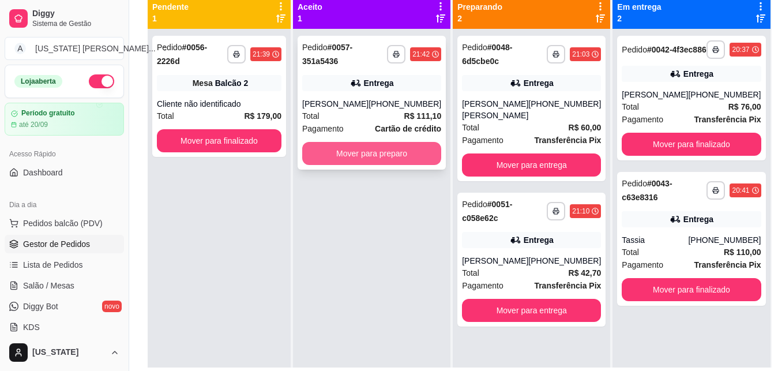
click at [392, 157] on button "Mover para preparo" at bounding box center [371, 153] width 139 height 23
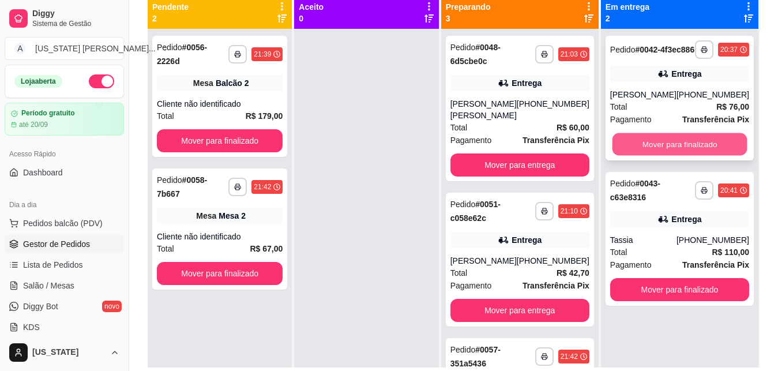
click at [664, 149] on button "Mover para finalizado" at bounding box center [679, 144] width 135 height 22
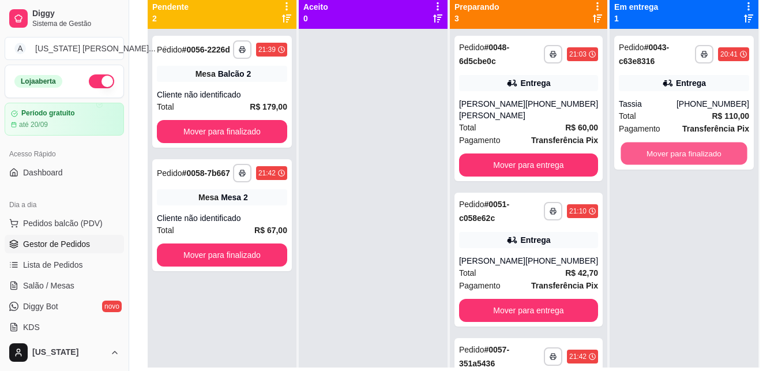
click at [664, 149] on button "Mover para finalizado" at bounding box center [683, 153] width 126 height 22
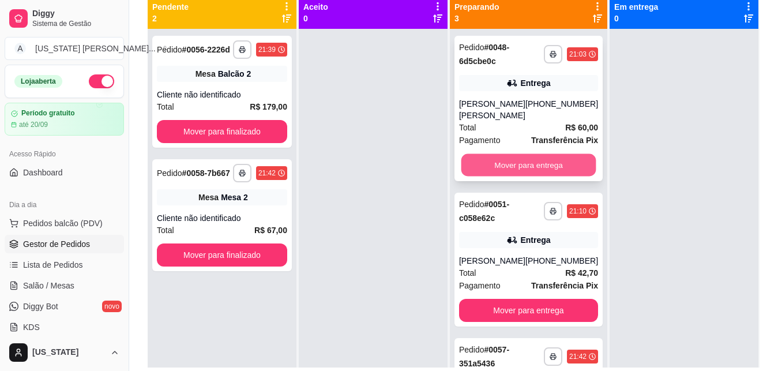
click at [555, 171] on button "Mover para entrega" at bounding box center [528, 165] width 135 height 22
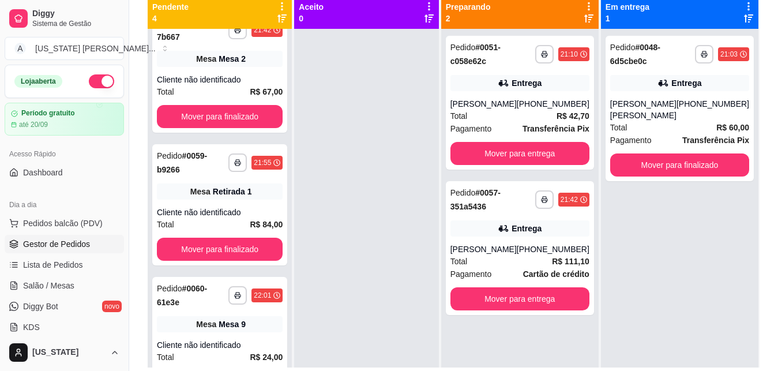
scroll to position [171, 0]
